Goal: Transaction & Acquisition: Download file/media

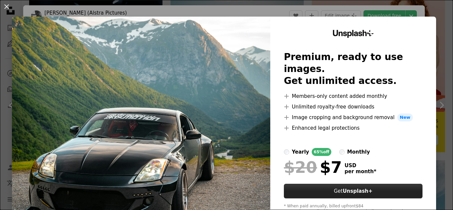
scroll to position [23, 0]
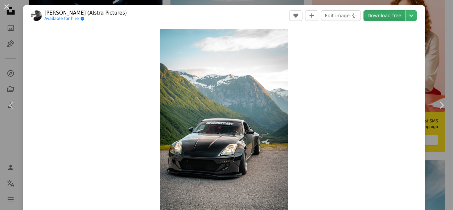
click at [402, 12] on link "Download free" at bounding box center [384, 15] width 42 height 11
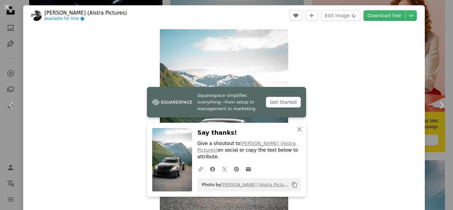
click at [256, 3] on div "An X shape Chevron left Chevron right Squarespace simplifies everything—from se…" at bounding box center [226, 105] width 453 height 210
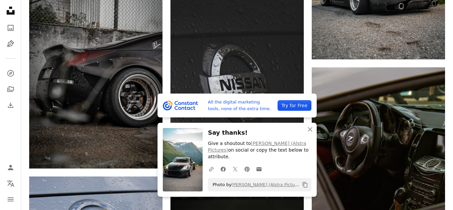
scroll to position [490, 0]
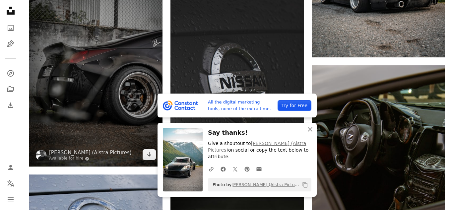
click at [134, 75] on img at bounding box center [95, 67] width 133 height 200
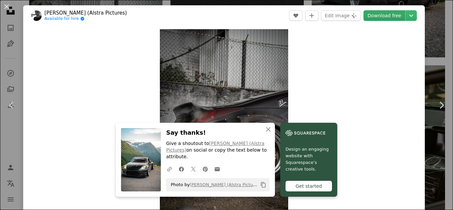
click at [397, 15] on link "Download free" at bounding box center [384, 15] width 42 height 11
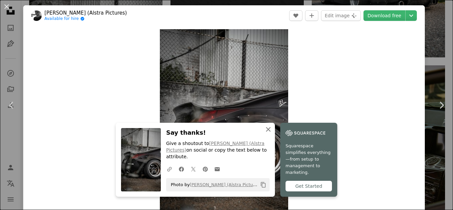
click at [268, 132] on icon "button" at bounding box center [268, 129] width 5 height 5
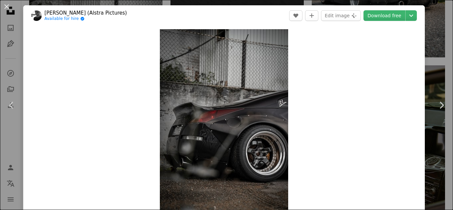
click at [295, 2] on div "An X shape Chevron left Chevron right Patrik Storm (Alstra Pictures) Available …" at bounding box center [226, 105] width 453 height 210
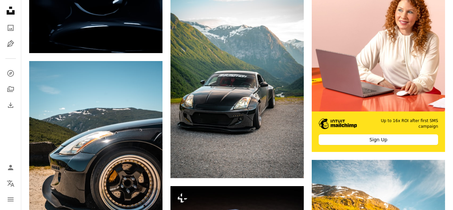
scroll to position [186, 0]
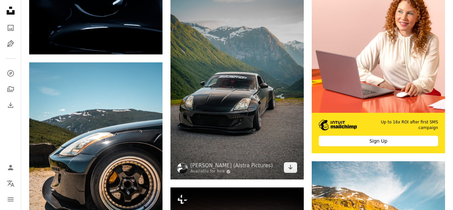
click at [245, 76] on img at bounding box center [236, 79] width 133 height 200
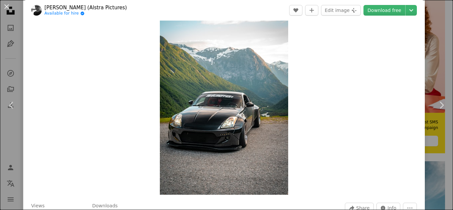
scroll to position [25, 0]
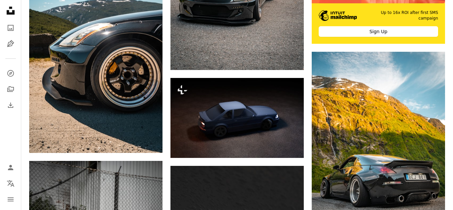
scroll to position [299, 0]
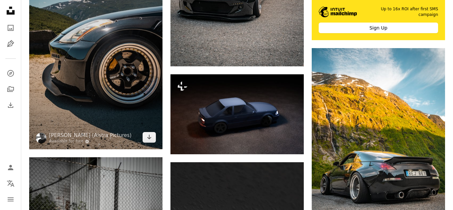
click at [124, 50] on img at bounding box center [95, 49] width 133 height 200
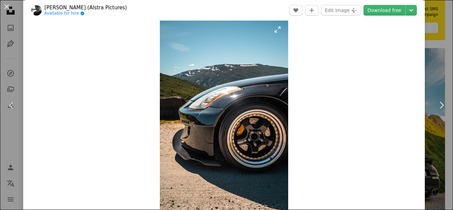
scroll to position [8, 0]
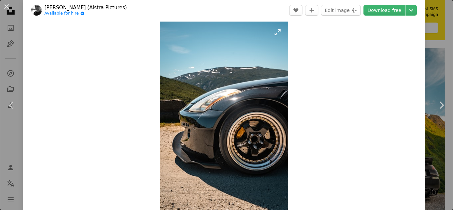
click at [231, 123] on img "Zoom in on this image" at bounding box center [224, 118] width 128 height 193
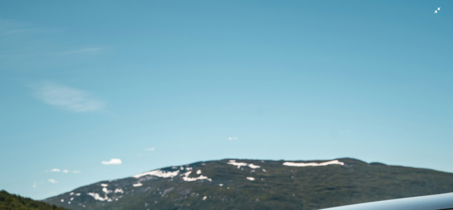
scroll to position [236, 0]
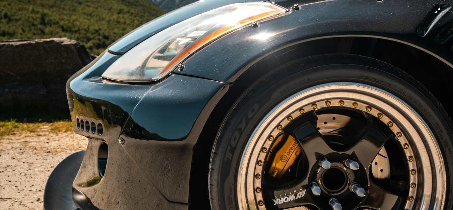
click at [231, 122] on img "Zoom out on this image" at bounding box center [227, 104] width 454 height 680
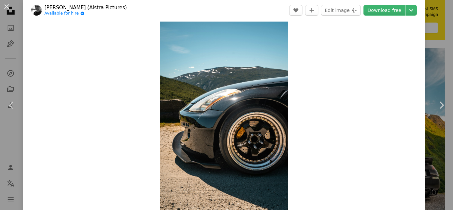
scroll to position [12, 0]
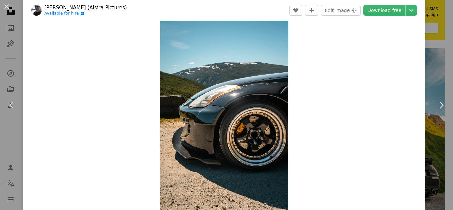
click at [231, 122] on img "Zoom in on this image" at bounding box center [224, 113] width 128 height 193
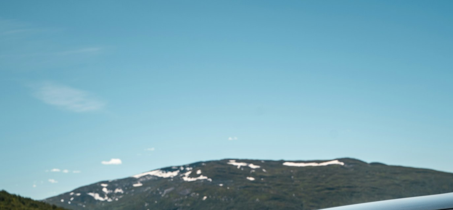
scroll to position [235, 0]
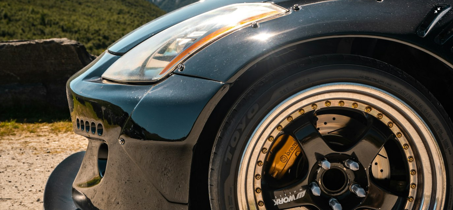
click at [231, 120] on img "Zoom out on this image" at bounding box center [227, 104] width 454 height 680
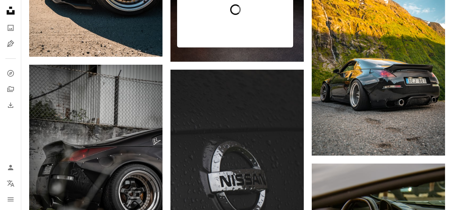
scroll to position [393, 0]
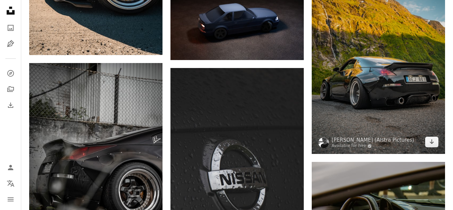
click at [360, 56] on img at bounding box center [378, 54] width 133 height 200
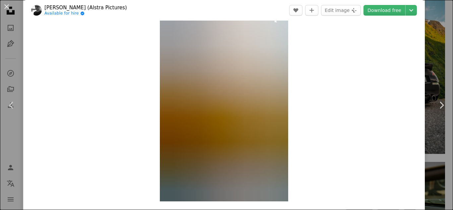
scroll to position [17, 0]
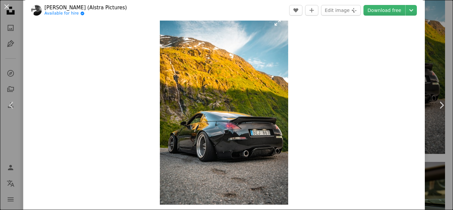
click at [229, 71] on img "Zoom in on this image" at bounding box center [224, 108] width 128 height 193
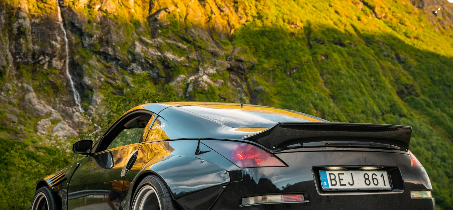
scroll to position [247, 0]
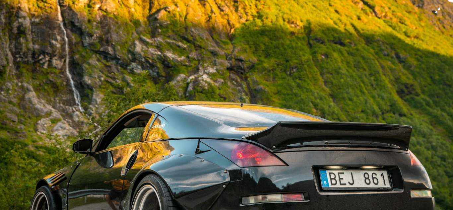
click at [229, 71] on img "Zoom out on this image" at bounding box center [227, 93] width 454 height 680
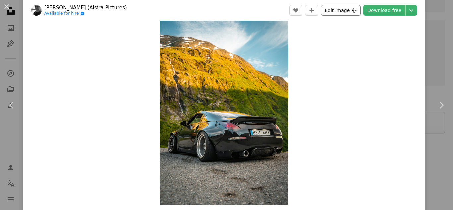
scroll to position [393, 0]
